Goal: Check status: Check status

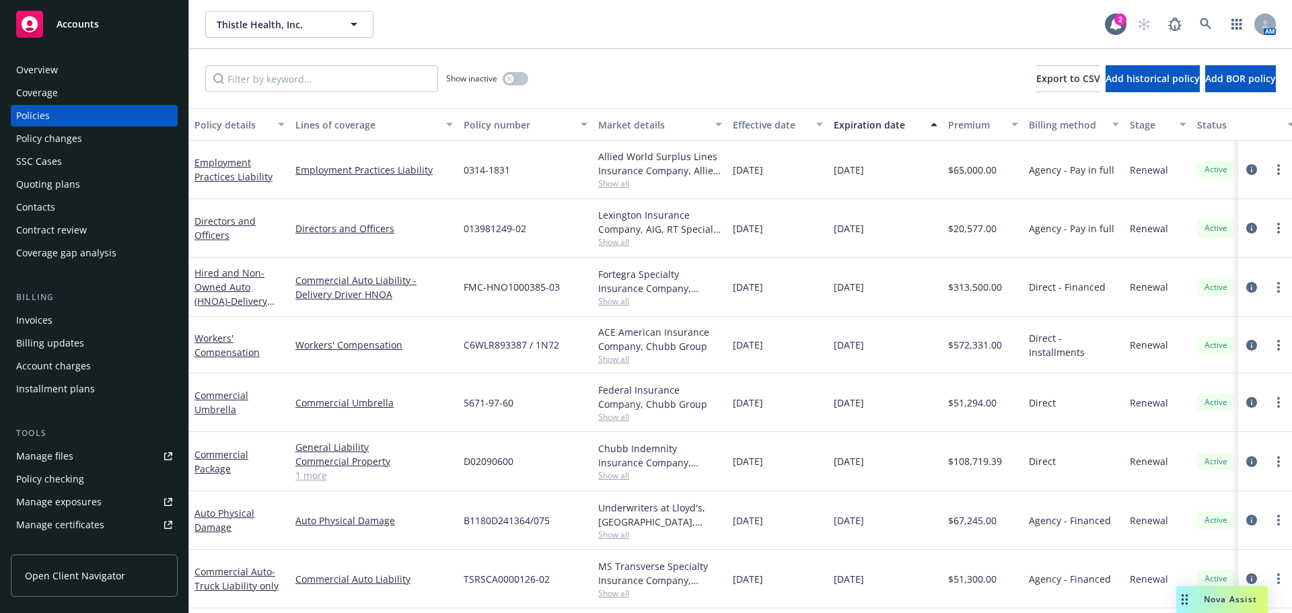
click at [39, 22] on rect at bounding box center [29, 24] width 27 height 27
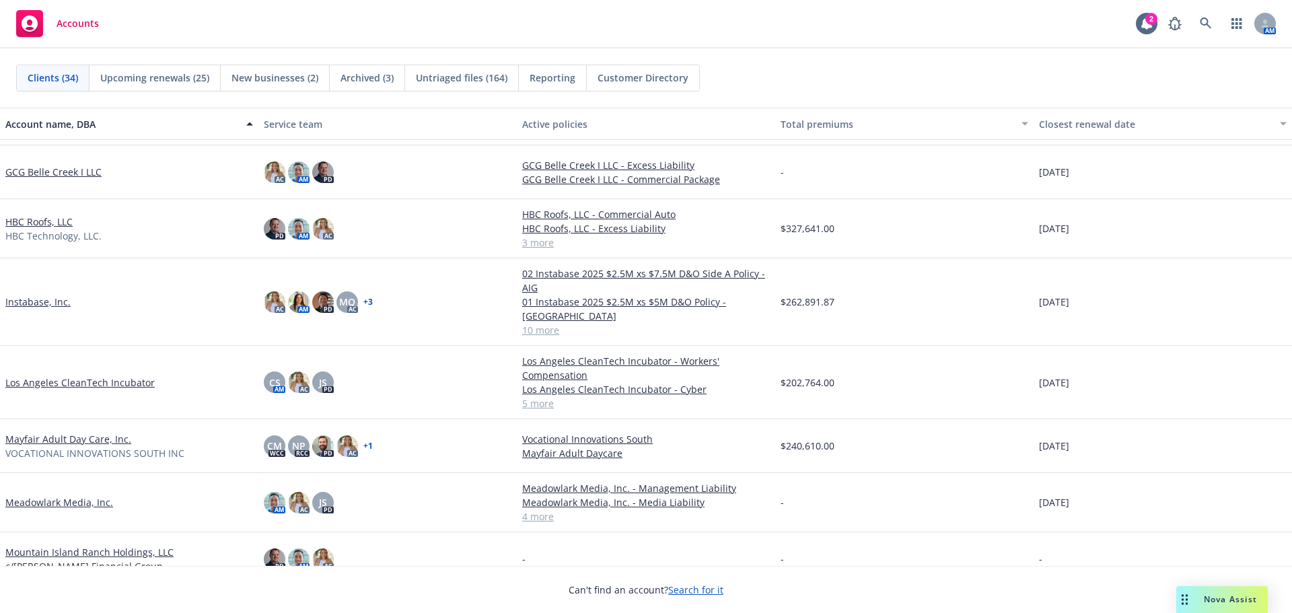
scroll to position [942, 0]
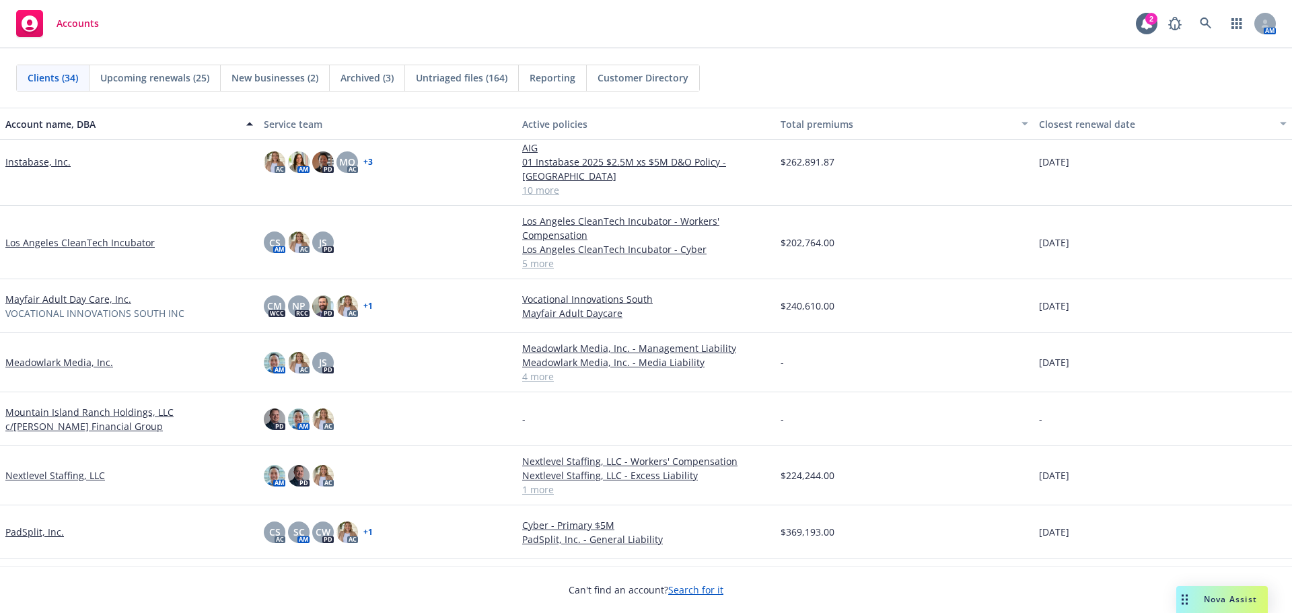
click at [64, 355] on link "Meadowlark Media, Inc." at bounding box center [59, 362] width 108 height 14
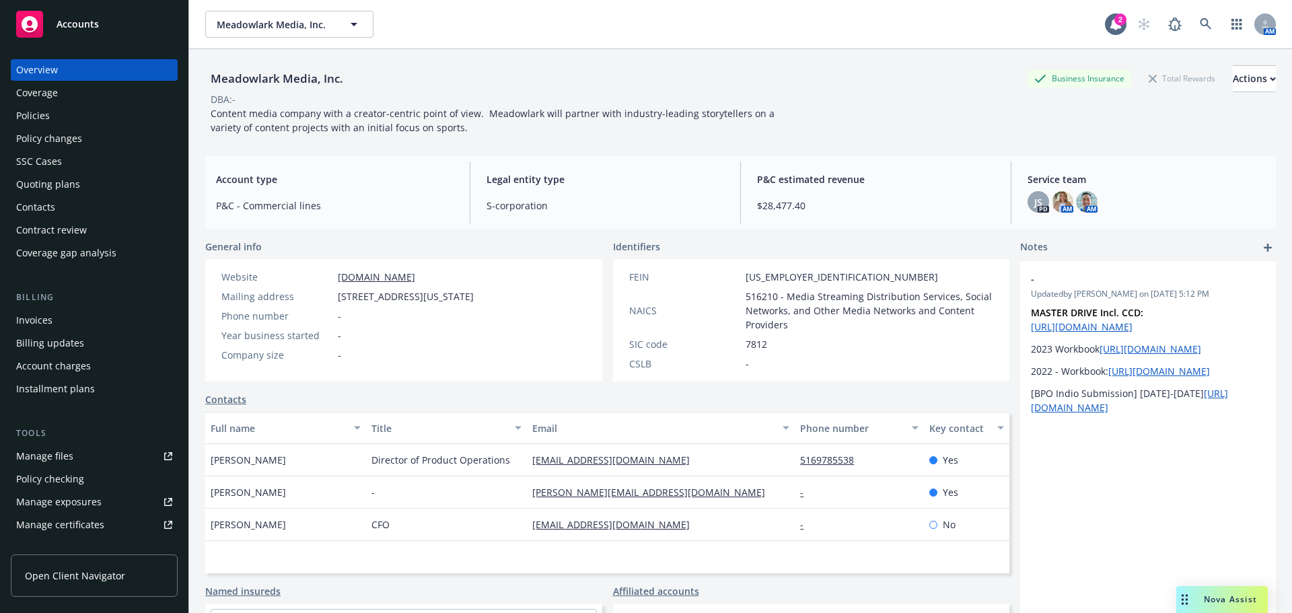
click at [74, 122] on div "Policies" at bounding box center [94, 116] width 156 height 22
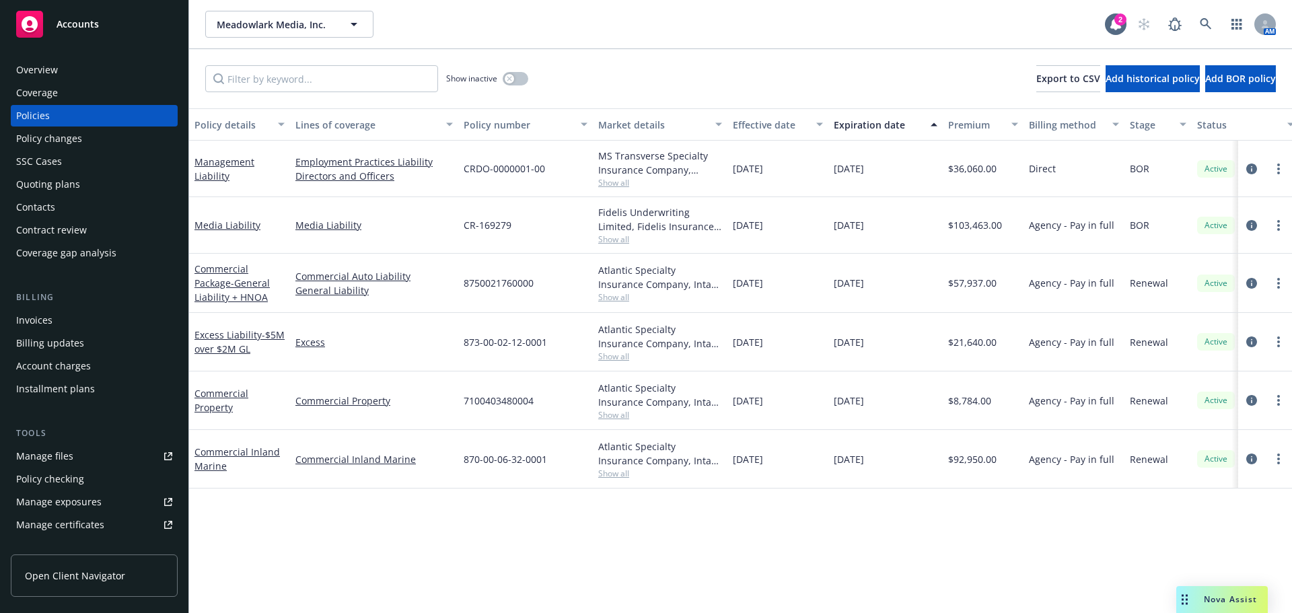
click at [84, 186] on div "Quoting plans" at bounding box center [94, 185] width 156 height 22
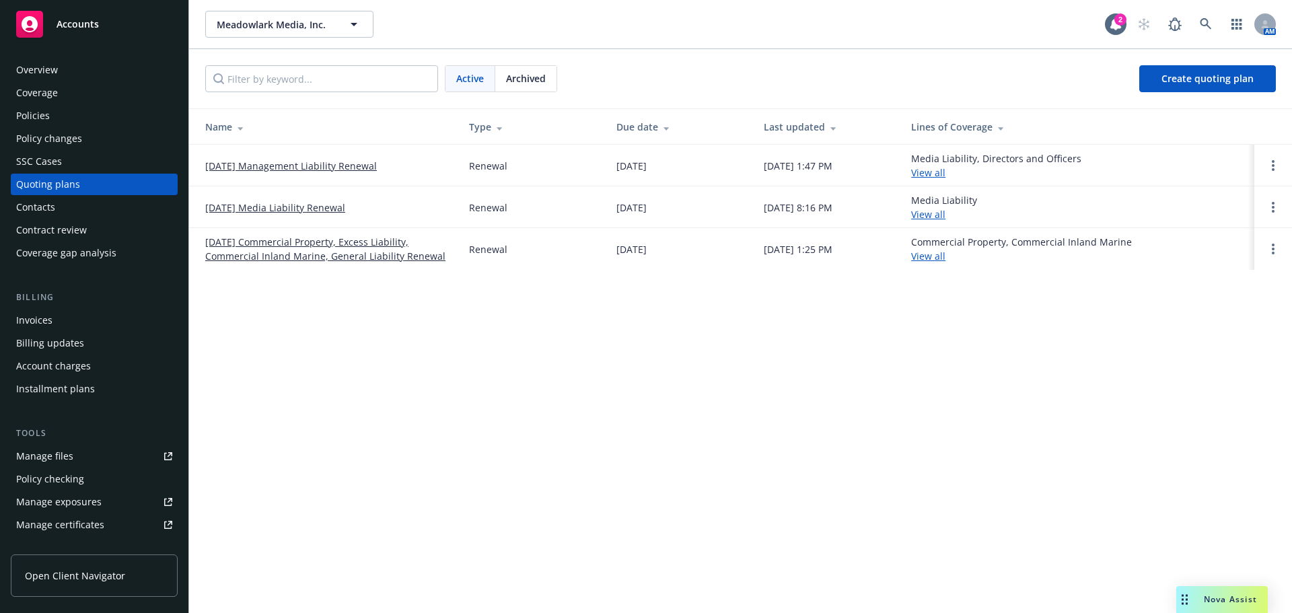
click at [317, 211] on link "[DATE] Media Liability Renewal" at bounding box center [275, 208] width 140 height 14
